Goal: Information Seeking & Learning: Learn about a topic

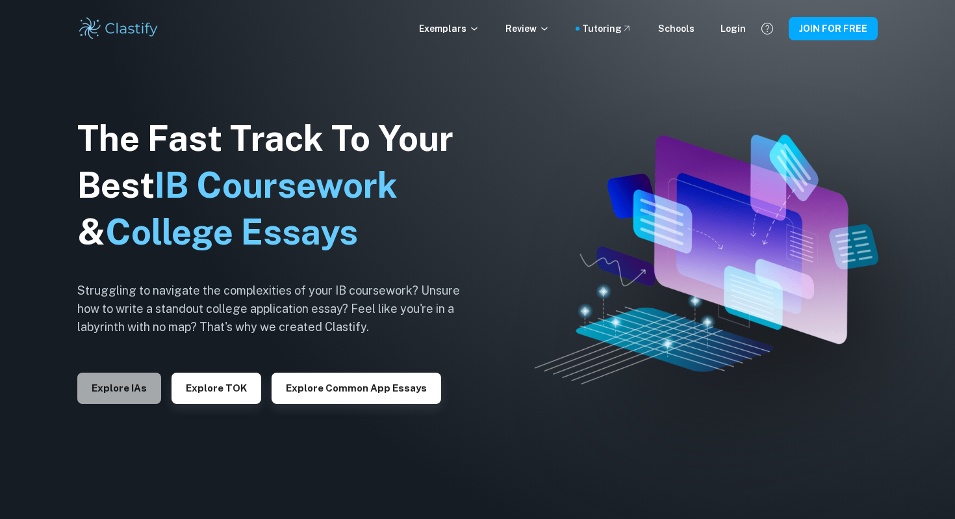
click at [109, 376] on button "Explore IAs" at bounding box center [119, 387] width 84 height 31
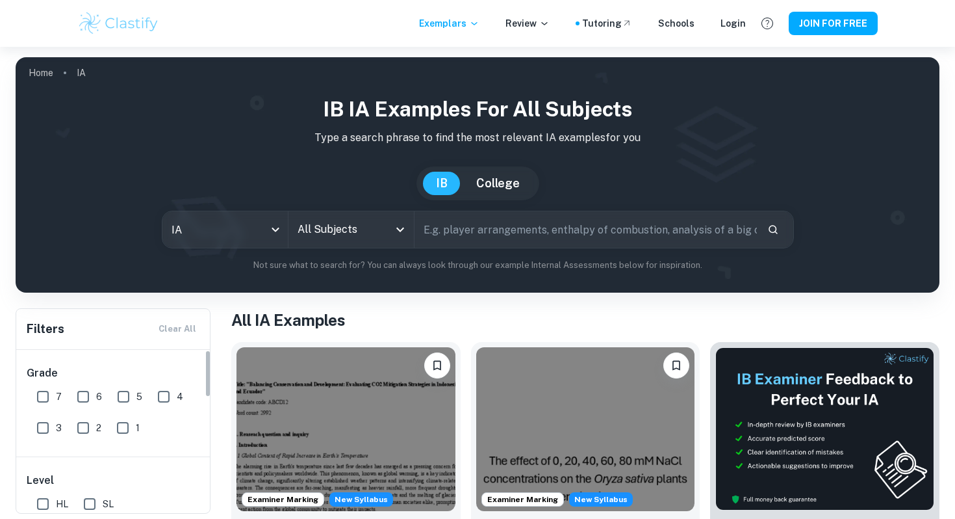
click at [51, 389] on input "7" at bounding box center [43, 396] width 26 height 26
checkbox input "true"
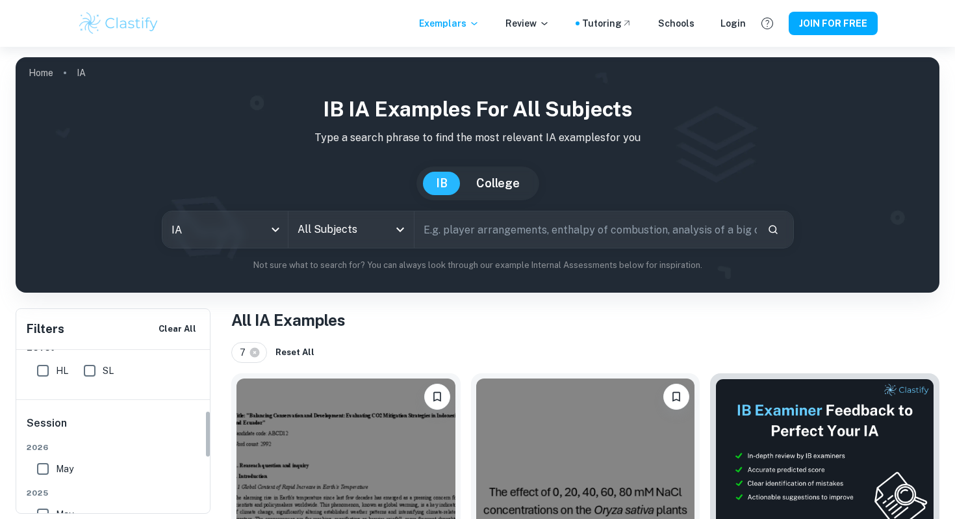
scroll to position [208, 0]
click at [350, 222] on input "All Subjects" at bounding box center [341, 229] width 94 height 25
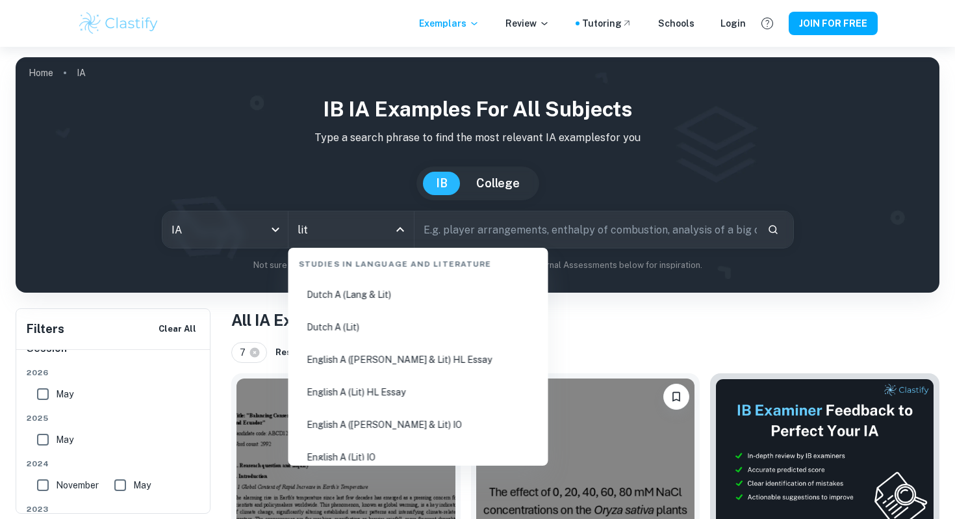
scroll to position [186, 0]
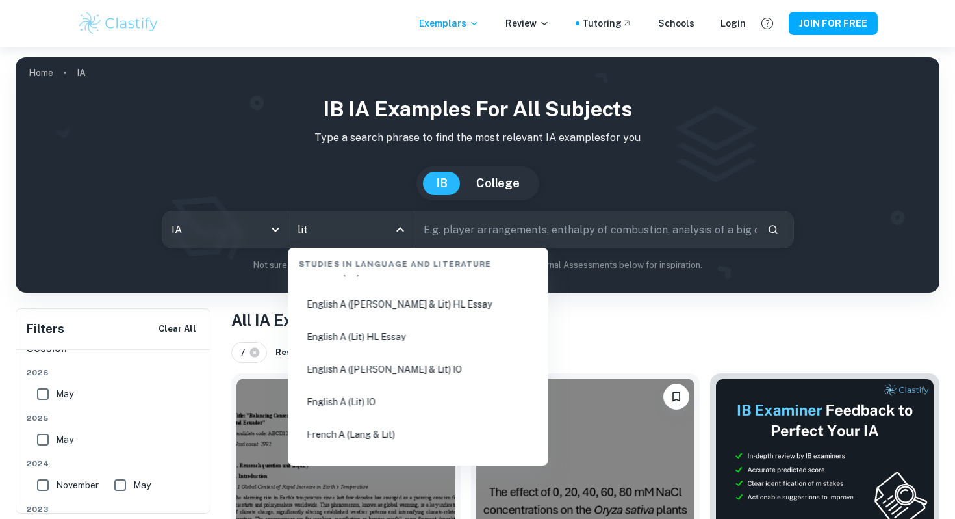
click at [407, 328] on li "English A (Lit) HL Essay" at bounding box center [419, 337] width 250 height 30
type input "English A (Lit) HL Essay"
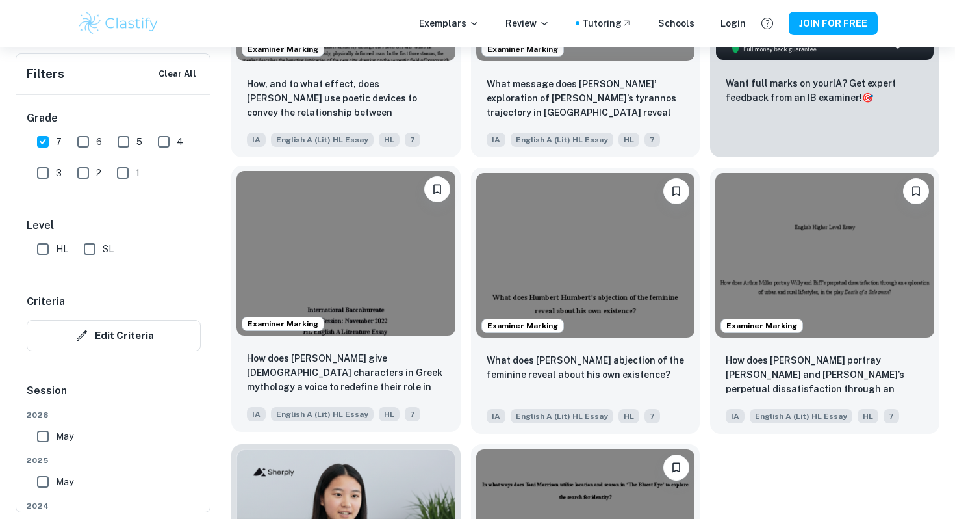
scroll to position [775, 0]
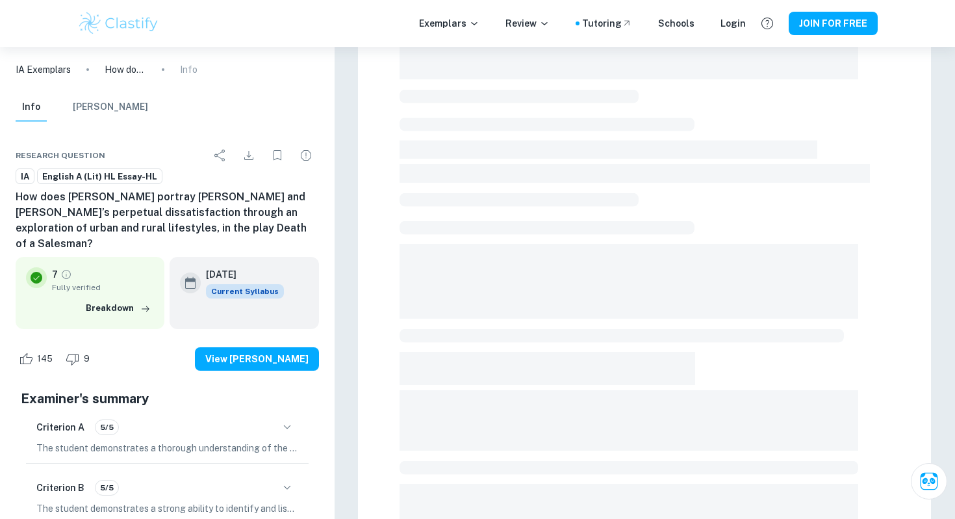
scroll to position [300, 0]
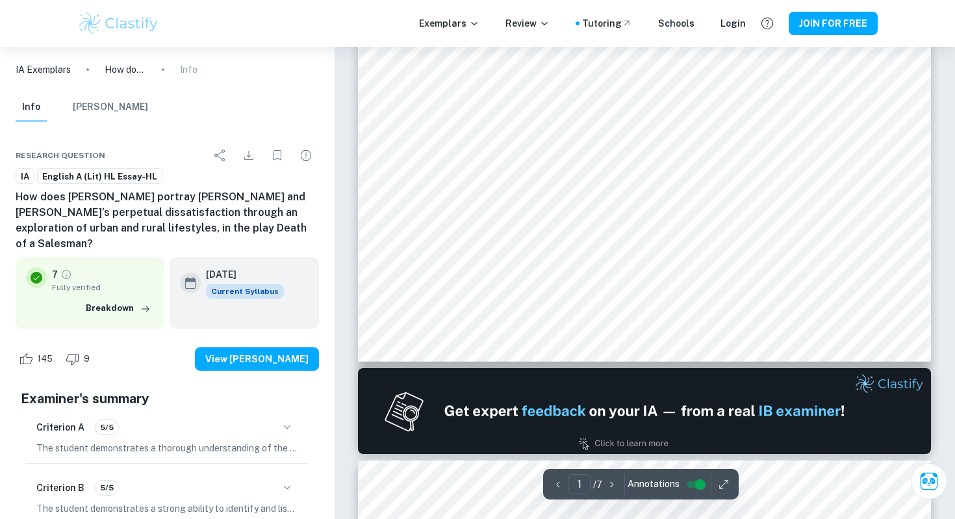
type input "2"
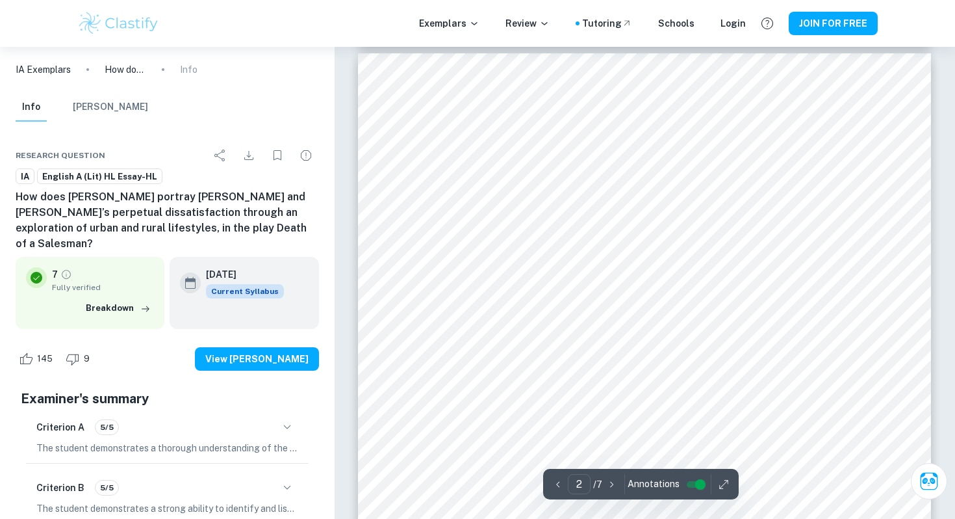
scroll to position [869, 0]
